Goal: Information Seeking & Learning: Learn about a topic

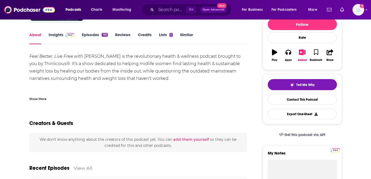
scroll to position [70, 0]
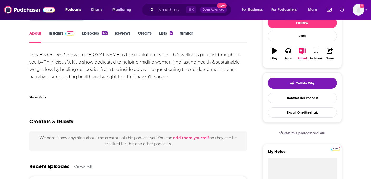
click at [41, 97] on div "Show More" at bounding box center [37, 97] width 17 height 5
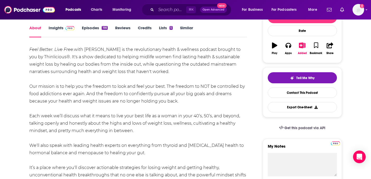
scroll to position [75, 0]
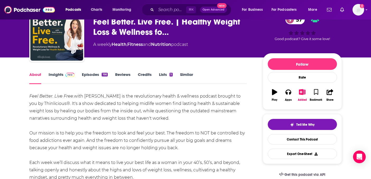
scroll to position [0, 0]
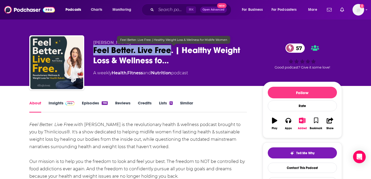
drag, startPoint x: 91, startPoint y: 51, endPoint x: 171, endPoint y: 51, distance: 79.5
click at [171, 51] on div "Ruth Soukup Feel Better. Live Free. | Healthy Weight Loss & Wellness fo… 57 A w…" at bounding box center [185, 63] width 313 height 57
copy h1 "Feel Better. Live Free"
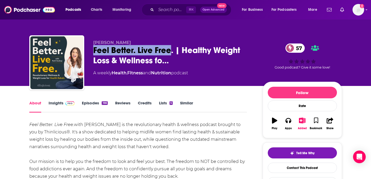
click at [93, 103] on link "Episodes 166" at bounding box center [95, 107] width 26 height 12
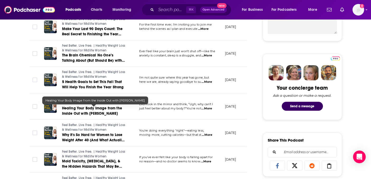
scroll to position [220, 0]
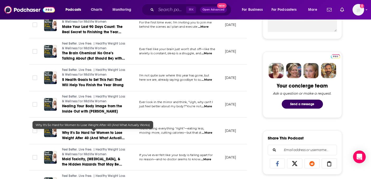
click at [76, 130] on link "Why It's So Hard for Women to Lose Weight After 40 (And What Actually Works)" at bounding box center [93, 135] width 63 height 11
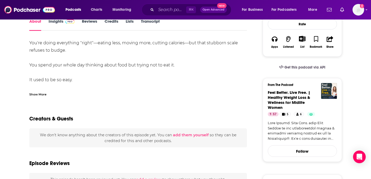
scroll to position [83, 0]
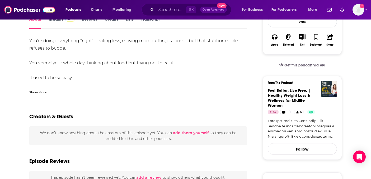
click at [41, 94] on div "Show More" at bounding box center [37, 92] width 17 height 5
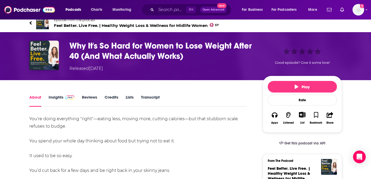
scroll to position [0, 0]
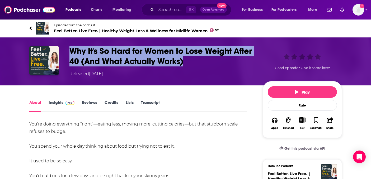
drag, startPoint x: 70, startPoint y: 50, endPoint x: 201, endPoint y: 66, distance: 132.4
click at [201, 66] on h1 "Why It's So Hard for Women to Lose Weight After 40 (And What Actually Works)" at bounding box center [161, 56] width 185 height 21
copy h1 "Why It's So Hard for Women to Lose Weight After 40 (And What Actually Works)"
click at [48, 71] on img "Why It's So Hard for Women to Lose Weight After 40 (And What Actually Works)" at bounding box center [44, 61] width 30 height 30
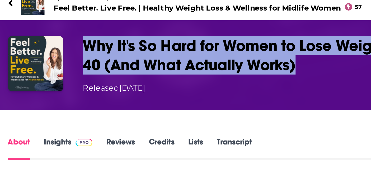
drag, startPoint x: 122, startPoint y: 34, endPoint x: 106, endPoint y: 46, distance: 19.4
drag, startPoint x: 106, startPoint y: 46, endPoint x: 99, endPoint y: 35, distance: 13.8
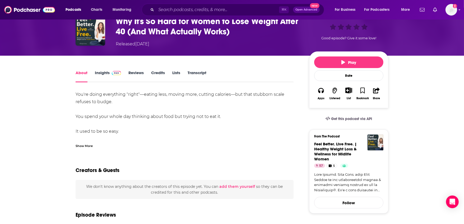
scroll to position [31, 0]
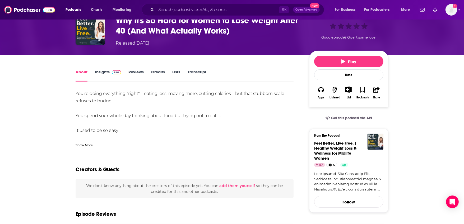
click at [90, 144] on div "Show More" at bounding box center [84, 144] width 17 height 5
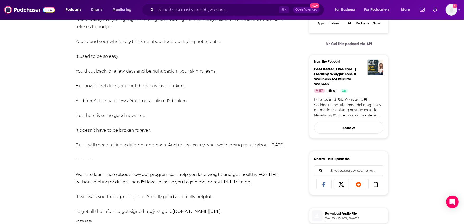
scroll to position [155, 0]
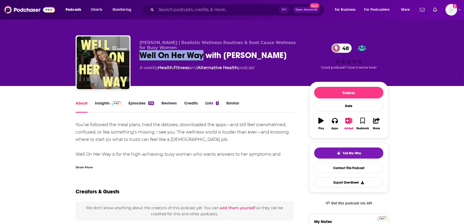
drag, startPoint x: 142, startPoint y: 56, endPoint x: 204, endPoint y: 58, distance: 61.3
click at [204, 58] on div "Well On Her Way with Dani Marenburg 48" at bounding box center [219, 55] width 161 height 10
copy h1 "Well On Her Way"
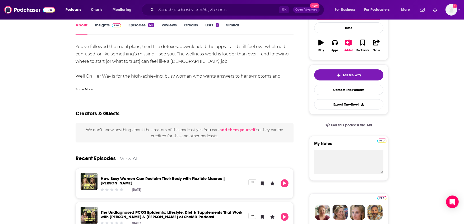
scroll to position [70, 0]
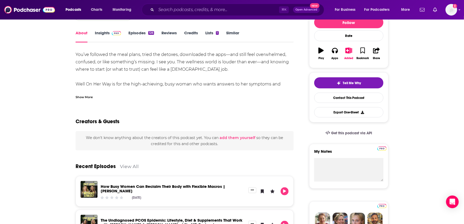
click at [79, 95] on div "Show More" at bounding box center [84, 96] width 17 height 5
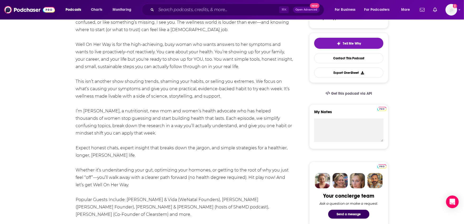
scroll to position [0, 0]
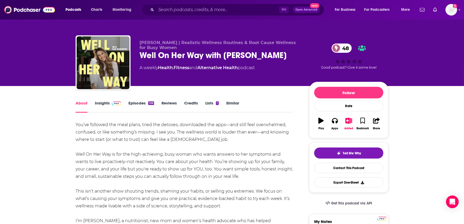
click at [137, 102] on link "Episodes 126" at bounding box center [141, 107] width 26 height 12
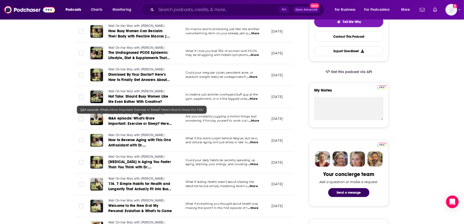
scroll to position [132, 0]
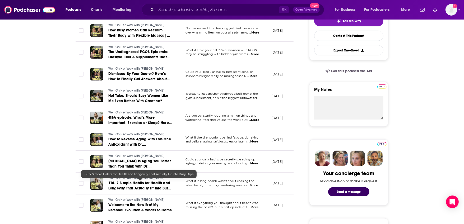
click at [151, 186] on span "116. 7 Simple Habits for Health and Longevity That Actually Fit Into Busy Days" at bounding box center [139, 188] width 63 height 15
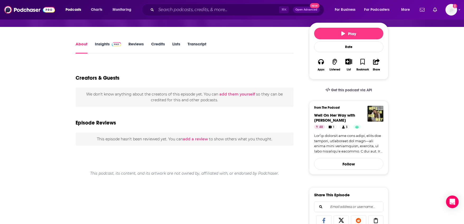
scroll to position [59, 0]
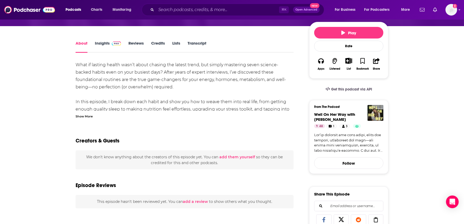
click at [90, 117] on div "Show More" at bounding box center [84, 116] width 17 height 5
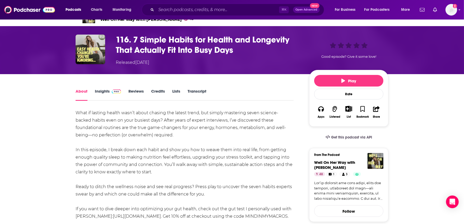
scroll to position [6, 0]
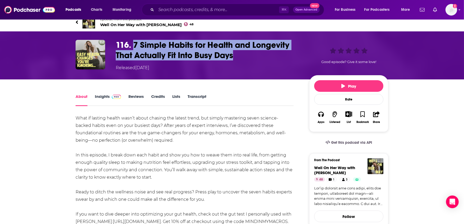
drag, startPoint x: 134, startPoint y: 45, endPoint x: 240, endPoint y: 58, distance: 106.4
click at [240, 58] on h1 "116. 7 Simple Habits for Health and Longevity That Actually Fit Into Busy Days" at bounding box center [208, 50] width 185 height 21
copy h1 "7 Simple Habits for Health and Longevity That Actually Fit Into Busy Days"
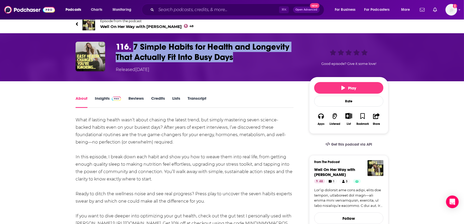
scroll to position [0, 0]
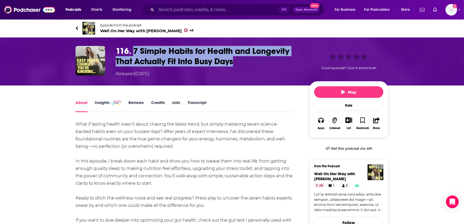
click at [87, 28] on img at bounding box center [88, 28] width 13 height 13
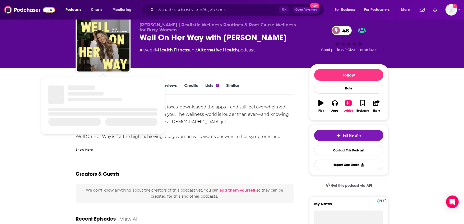
scroll to position [18, 0]
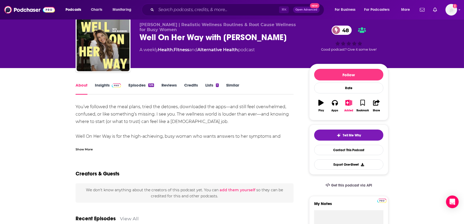
click at [81, 149] on div "Show More" at bounding box center [84, 149] width 17 height 5
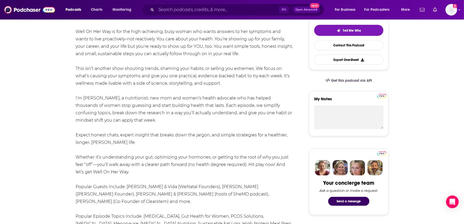
scroll to position [124, 0]
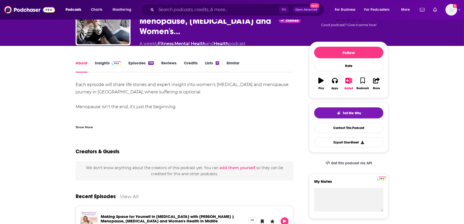
scroll to position [49, 0]
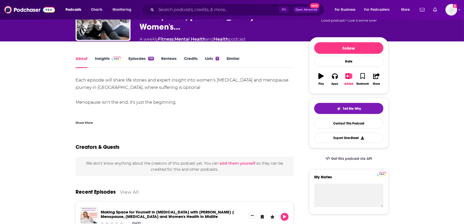
click at [92, 120] on div "Show More" at bounding box center [84, 122] width 17 height 5
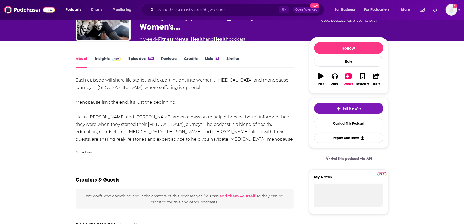
scroll to position [10, 0]
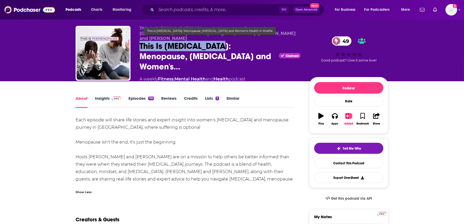
drag, startPoint x: 134, startPoint y: 42, endPoint x: 225, endPoint y: 41, distance: 90.9
click at [225, 41] on div "This Is Perimenopause: Women's Menopause Journey in Midlife where Suffering is …" at bounding box center [232, 57] width 313 height 62
copy h1 "This Is Perimenopause"
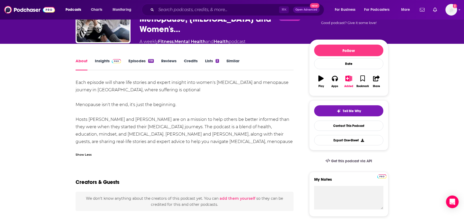
scroll to position [50, 0]
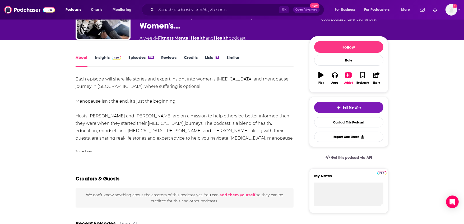
click at [145, 55] on link "Episodes 118" at bounding box center [140, 61] width 25 height 12
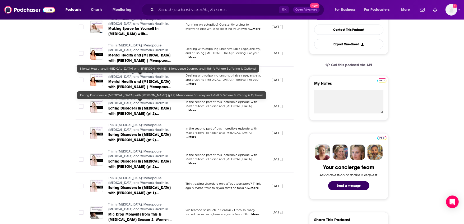
scroll to position [143, 0]
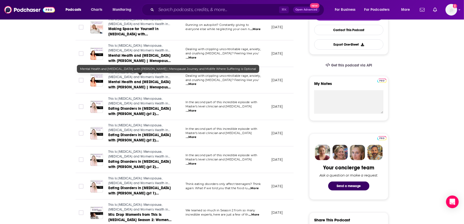
click at [141, 80] on span "Mental Health and Perimenopause with Dr. Ariel Dalfen | Menopause Journey and M…" at bounding box center [139, 90] width 62 height 20
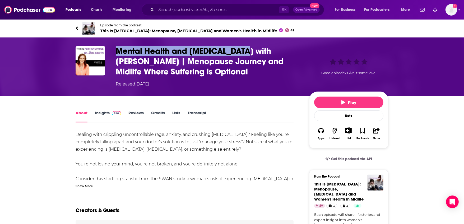
drag, startPoint x: 116, startPoint y: 50, endPoint x: 249, endPoint y: 56, distance: 133.3
click at [249, 56] on h1 "Mental Health and Perimenopause with Dr. Ariel Dalfen | Menopause Journey and M…" at bounding box center [208, 61] width 185 height 31
copy h1 "Mental Health and Perimenopause"
click at [261, 45] on div "Mental Health and Perimenopause with Dr. Ariel Dalfen | Menopause Journey and M…" at bounding box center [232, 67] width 338 height 58
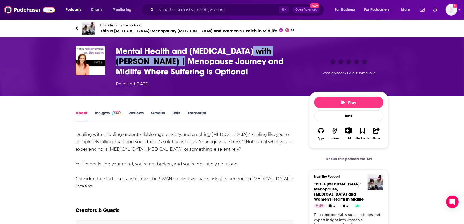
drag, startPoint x: 253, startPoint y: 48, endPoint x: 159, endPoint y: 62, distance: 95.3
click at [159, 62] on h1 "Mental Health and Perimenopause with Dr. Ariel Dalfen | Menopause Journey and M…" at bounding box center [208, 61] width 185 height 31
copy h1 "with Dr. Ariel Dalfen"
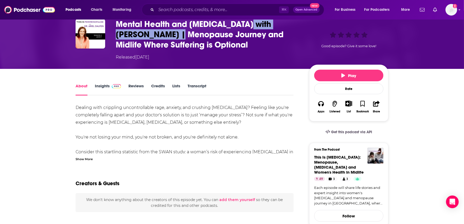
scroll to position [29, 0]
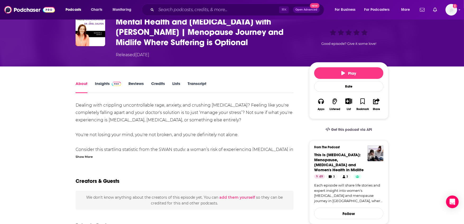
click at [91, 155] on div "Show More" at bounding box center [84, 156] width 17 height 5
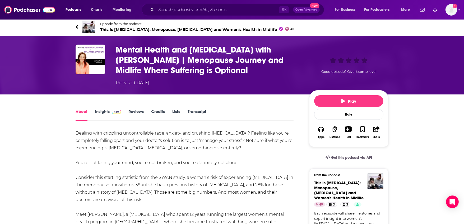
scroll to position [0, 0]
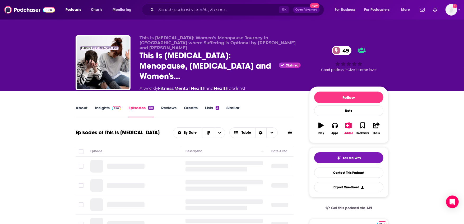
scroll to position [15, 0]
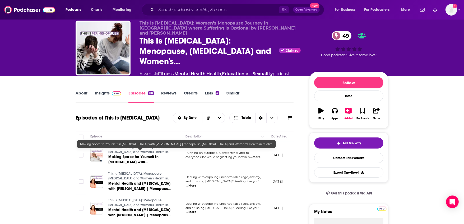
click at [136, 155] on span "Making Space for Yourself in Perimenopause with Dr. Kristine Laderoute | Menopa…" at bounding box center [135, 168] width 54 height 26
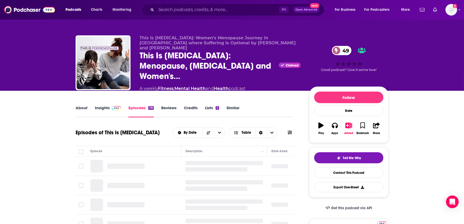
scroll to position [59, 0]
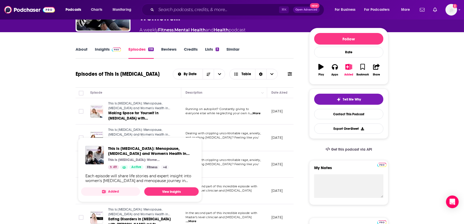
click at [137, 130] on span "This Is Perimenopause: Menopause, Perimenopause and Women's Health in Midlife" at bounding box center [139, 134] width 62 height 13
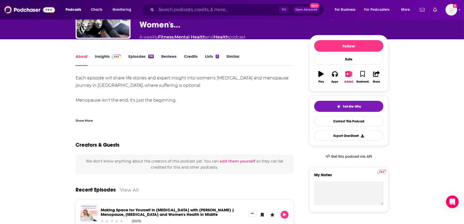
scroll to position [52, 0]
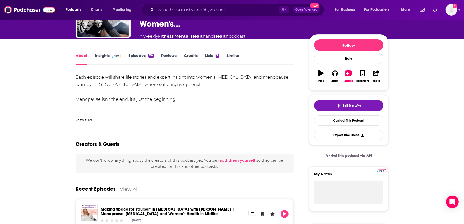
click at [86, 117] on div "Show More" at bounding box center [84, 119] width 17 height 5
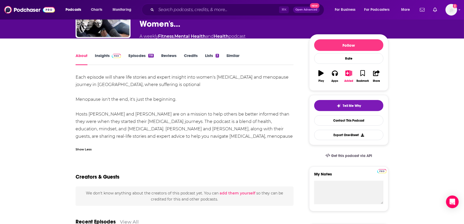
click at [138, 55] on link "Episodes 118" at bounding box center [140, 59] width 25 height 12
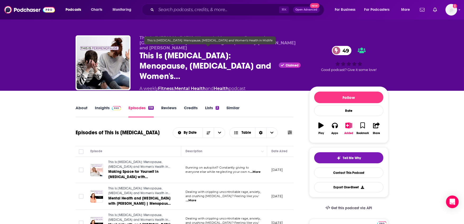
click at [87, 105] on div "About Insights Episodes 118 Reviews Credits Lists 3 Similar" at bounding box center [185, 111] width 218 height 13
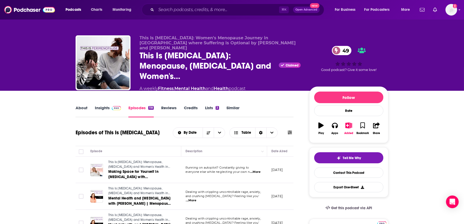
click at [85, 105] on link "About" at bounding box center [82, 111] width 12 height 12
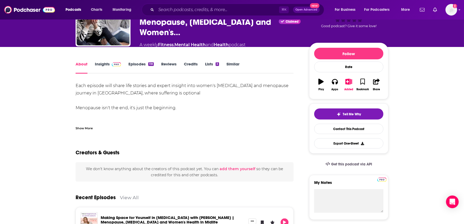
scroll to position [64, 0]
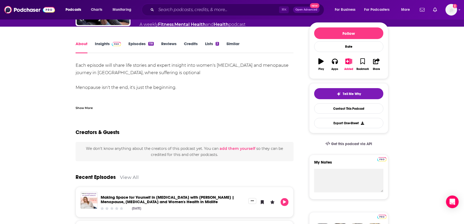
click at [87, 105] on div "Show More" at bounding box center [84, 107] width 17 height 5
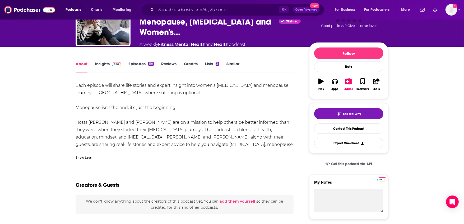
scroll to position [15, 0]
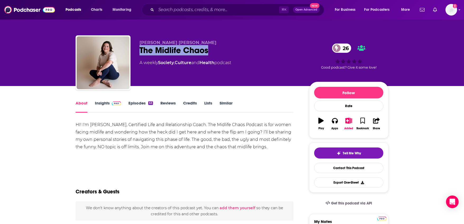
drag, startPoint x: 139, startPoint y: 48, endPoint x: 237, endPoint y: 50, distance: 97.7
click at [237, 50] on div "[PERSON_NAME] [PERSON_NAME] The Midlife Chaos 26 A weekly Society , Culture and…" at bounding box center [232, 63] width 313 height 57
copy h1 "The Midlife Chaos"
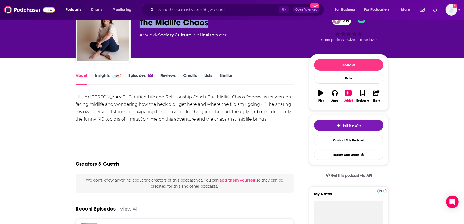
click at [105, 75] on link "Insights" at bounding box center [108, 79] width 26 height 12
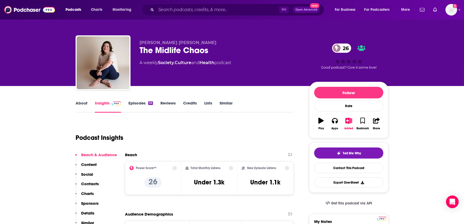
click at [139, 103] on link "Episodes 53" at bounding box center [140, 107] width 25 height 12
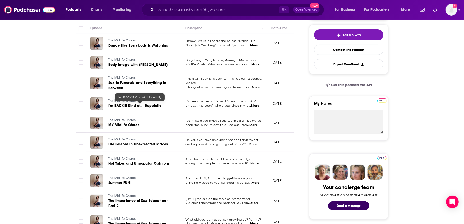
scroll to position [135, 0]
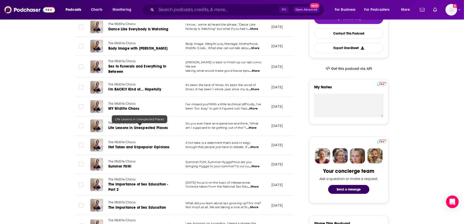
click at [125, 127] on span "Life Lessons in Unexpected Places" at bounding box center [138, 128] width 60 height 4
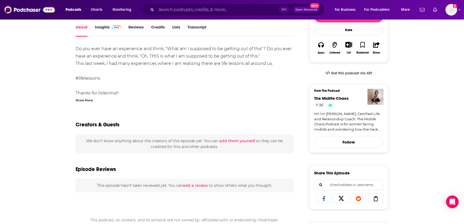
scroll to position [83, 0]
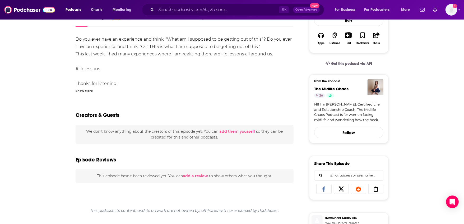
click at [90, 91] on div "Show More" at bounding box center [84, 90] width 17 height 5
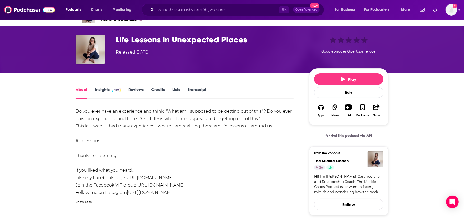
scroll to position [0, 0]
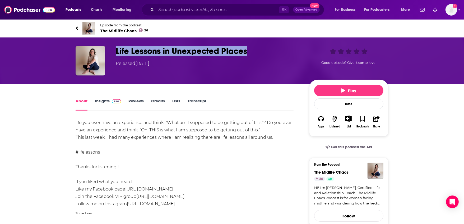
drag, startPoint x: 114, startPoint y: 51, endPoint x: 268, endPoint y: 54, distance: 153.8
click at [268, 54] on div "Life Lessons in Unexpected Places Released Wednesday, 19th June 2024 Good episo…" at bounding box center [232, 61] width 313 height 30
copy h1 "Life Lessons in Unexpected Places"
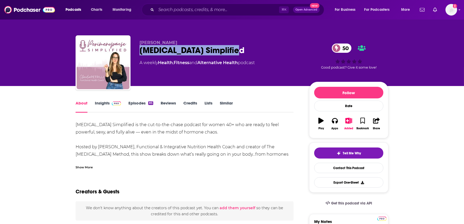
drag, startPoint x: 254, startPoint y: 53, endPoint x: 142, endPoint y: 52, distance: 112.3
click at [142, 52] on div "[MEDICAL_DATA] Simplified 50" at bounding box center [219, 50] width 161 height 10
copy h1 "[MEDICAL_DATA] Simplified"
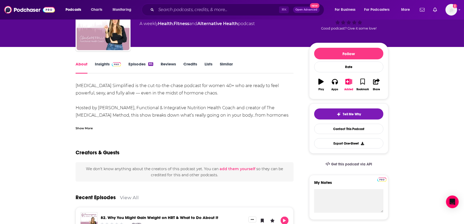
scroll to position [32, 0]
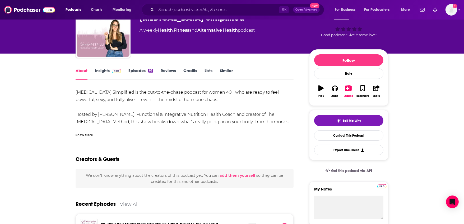
click at [89, 132] on div "Show More" at bounding box center [84, 134] width 17 height 5
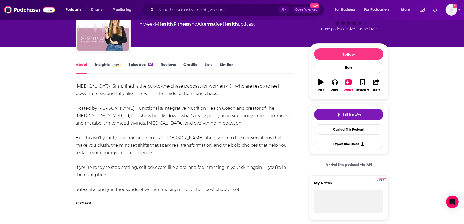
scroll to position [43, 0]
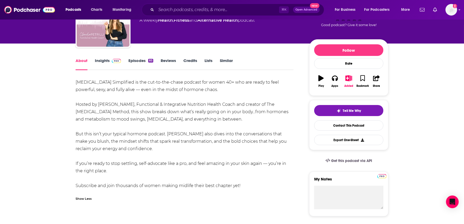
click at [140, 65] on link "Episodes 85" at bounding box center [140, 64] width 25 height 12
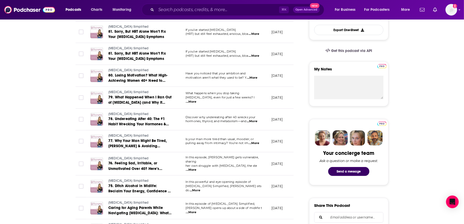
scroll to position [155, 0]
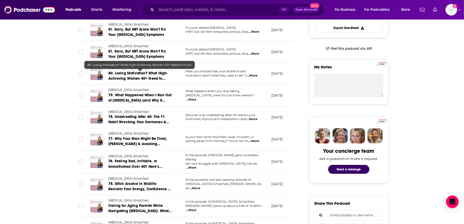
click at [129, 72] on span "80. Losing Motivation? What High-Achieving Women 40+ Need to Know" at bounding box center [137, 78] width 59 height 15
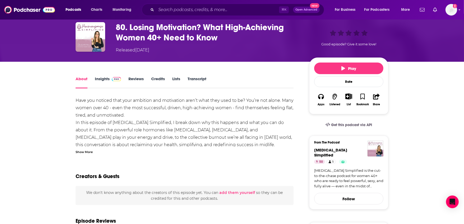
scroll to position [26, 0]
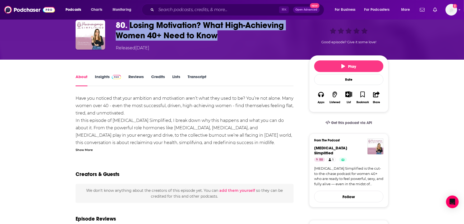
drag, startPoint x: 130, startPoint y: 25, endPoint x: 225, endPoint y: 38, distance: 96.1
click at [225, 38] on h1 "80. Losing Motivation? What High-Achieving Women 40+ Need to Know" at bounding box center [208, 30] width 185 height 21
copy h1 "Losing Motivation? What High-Achieving Women 40+ Need to Know"
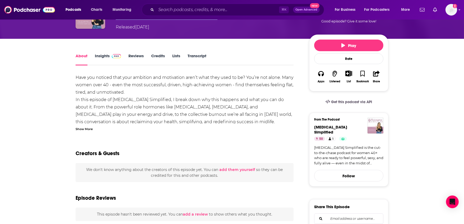
scroll to position [52, 0]
